Goal: Entertainment & Leisure: Consume media (video, audio)

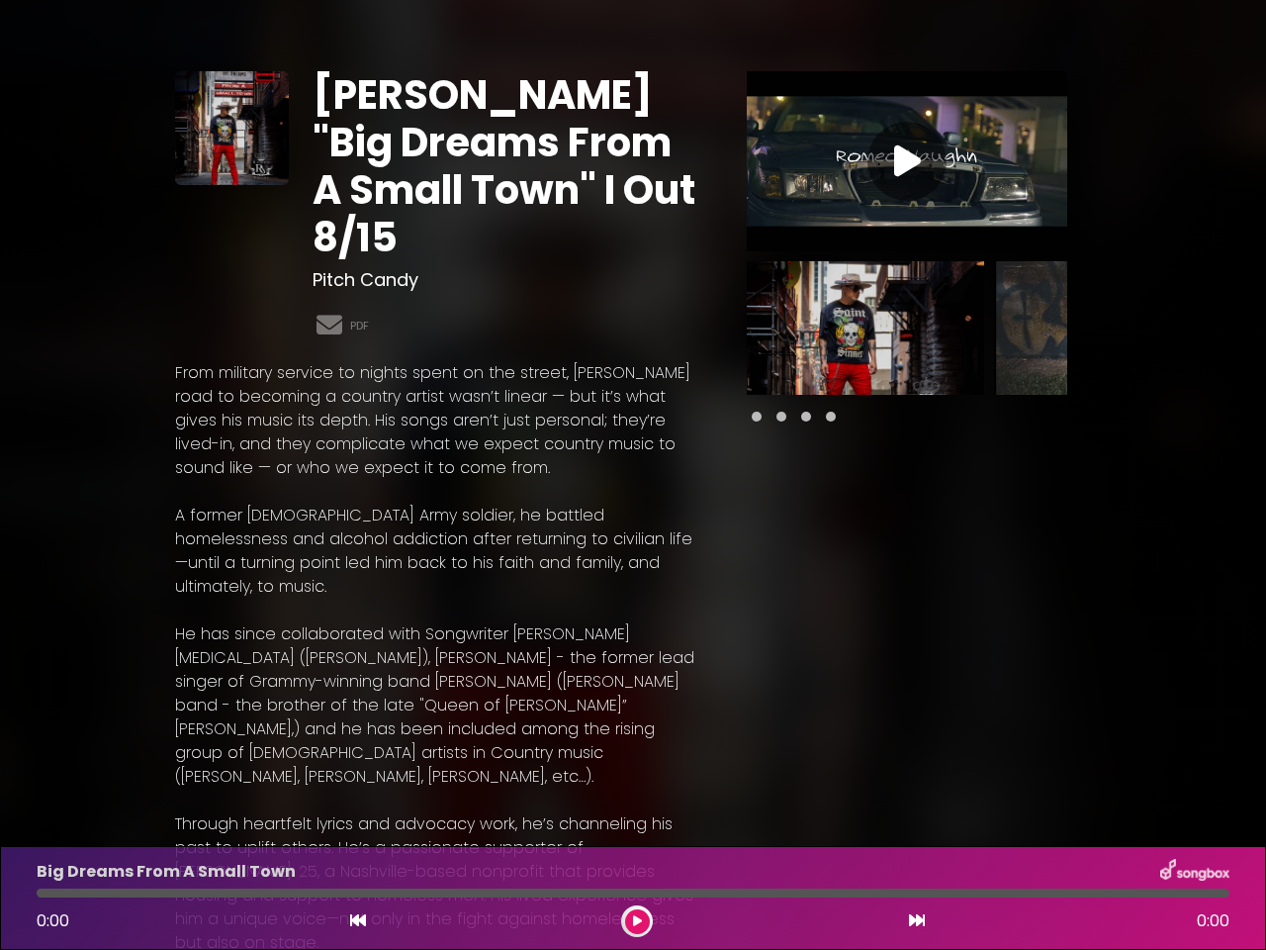
click at [633, 475] on p "From military service to nights spent on the street, [PERSON_NAME] road to beco…" at bounding box center [437, 420] width 524 height 119
click at [907, 161] on icon at bounding box center [907, 161] width 27 height 36
click at [0, 0] on div "Pause Play % buffered 00:00 00:00 00:00 Exit fullscreen Enter fullscreen Play ❮…" at bounding box center [0, 0] width 0 height 0
click at [1253, 327] on div "[PERSON_NAME] "Big Dreams From A Small Town" I Out 8/15 Pitch Candy PDF ×" at bounding box center [633, 801] width 1266 height 1555
click at [358, 921] on icon at bounding box center [358, 920] width 16 height 16
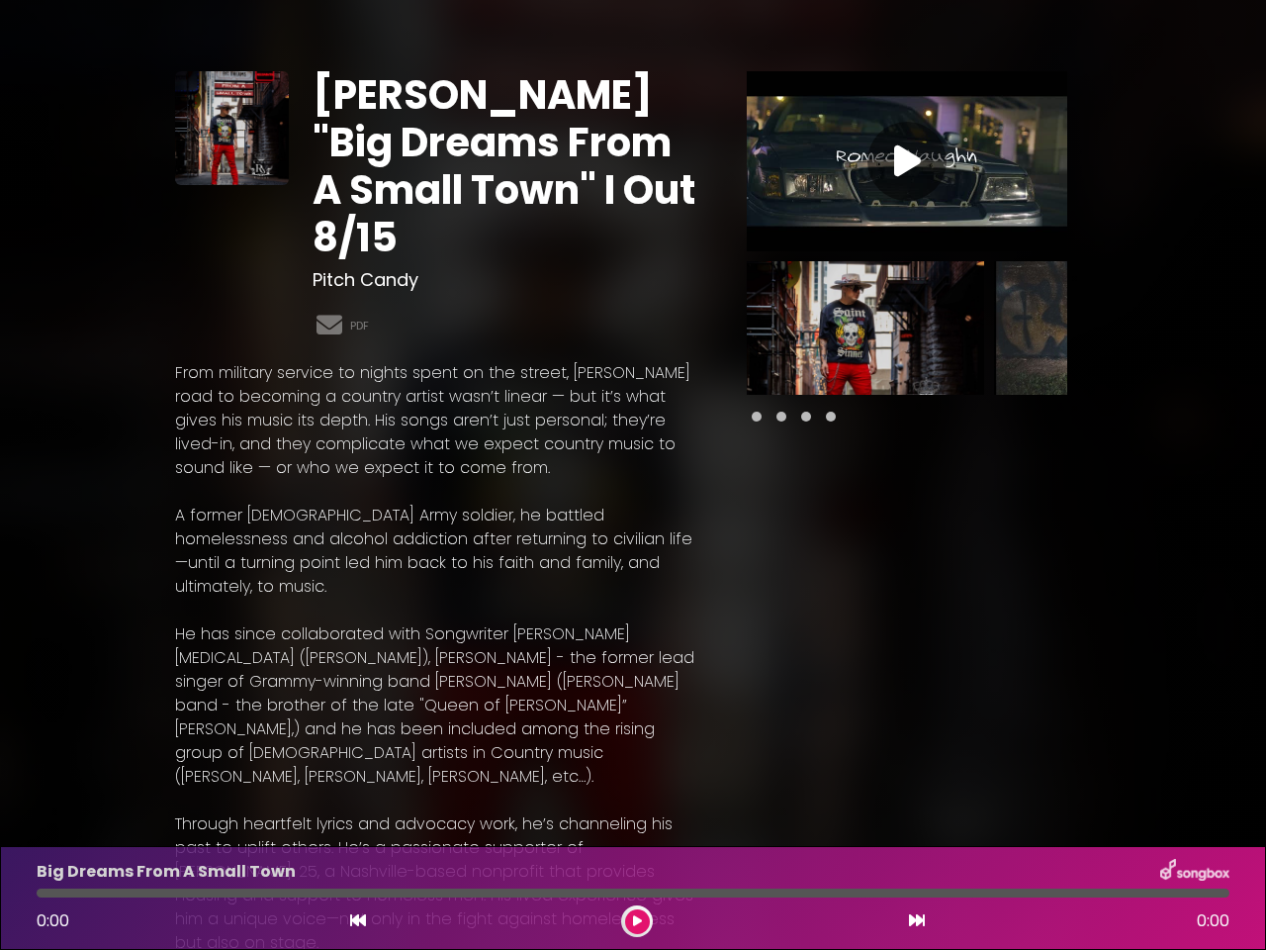
click at [637, 921] on icon at bounding box center [637, 921] width 9 height 12
click at [917, 921] on icon at bounding box center [917, 920] width 16 height 16
